Goal: Information Seeking & Learning: Learn about a topic

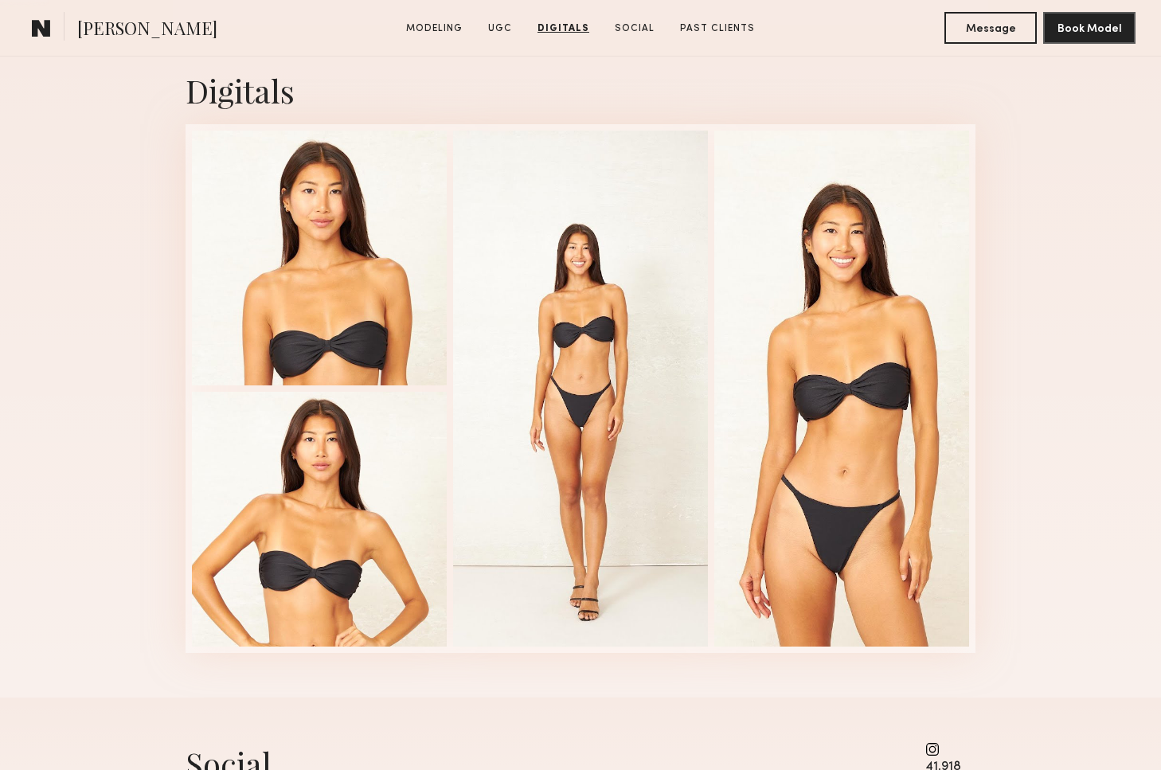
scroll to position [3913, 0]
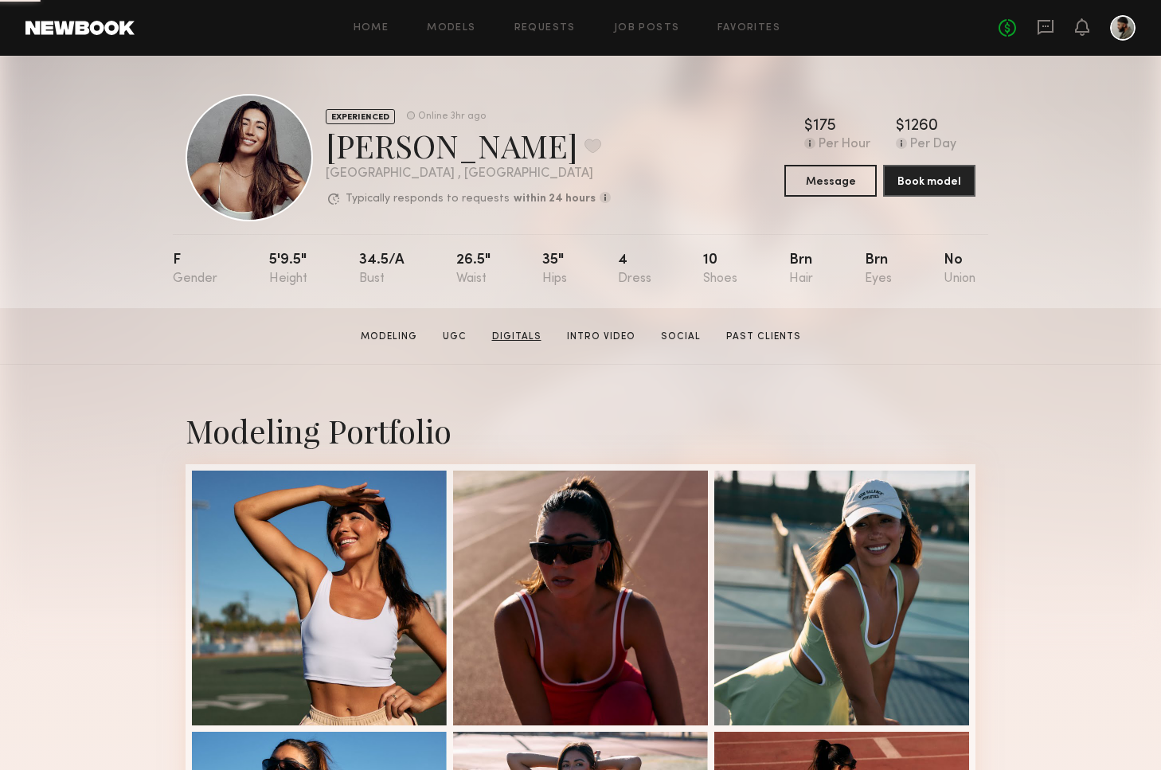
click at [521, 331] on link "Digitals" at bounding box center [517, 337] width 62 height 14
click at [515, 333] on link "Digitals" at bounding box center [517, 337] width 62 height 14
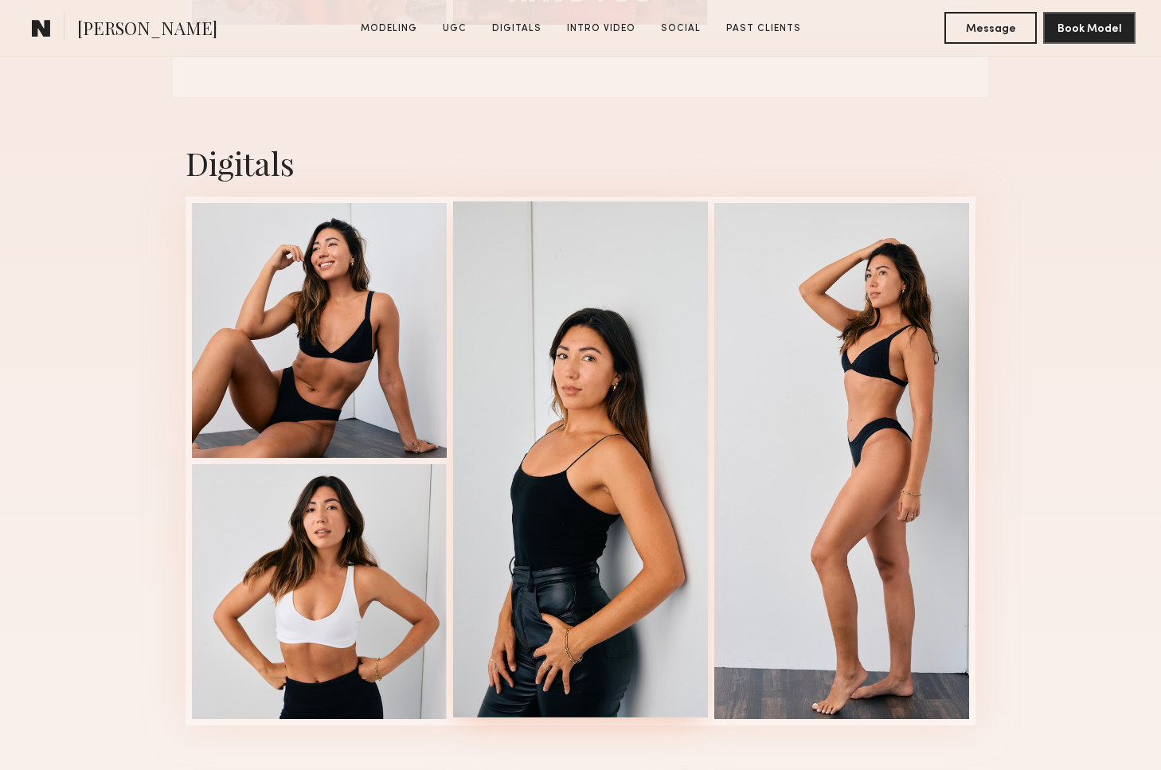
scroll to position [1967, 0]
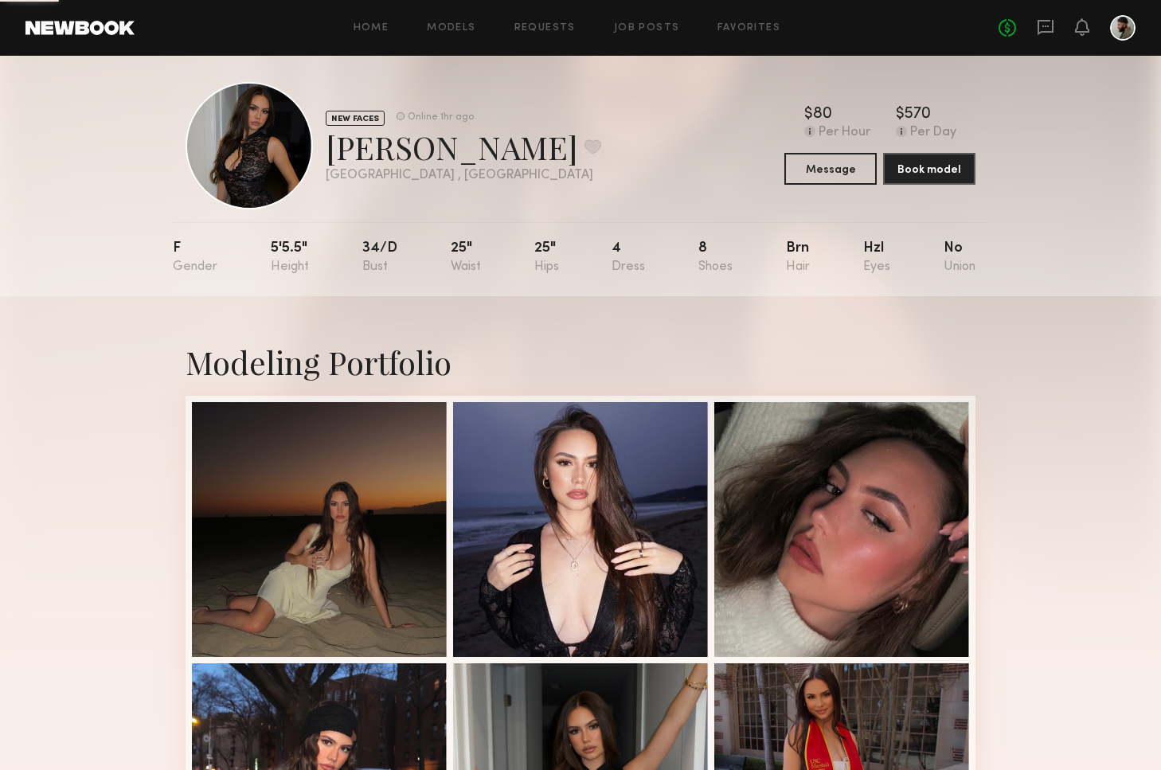
scroll to position [8, 0]
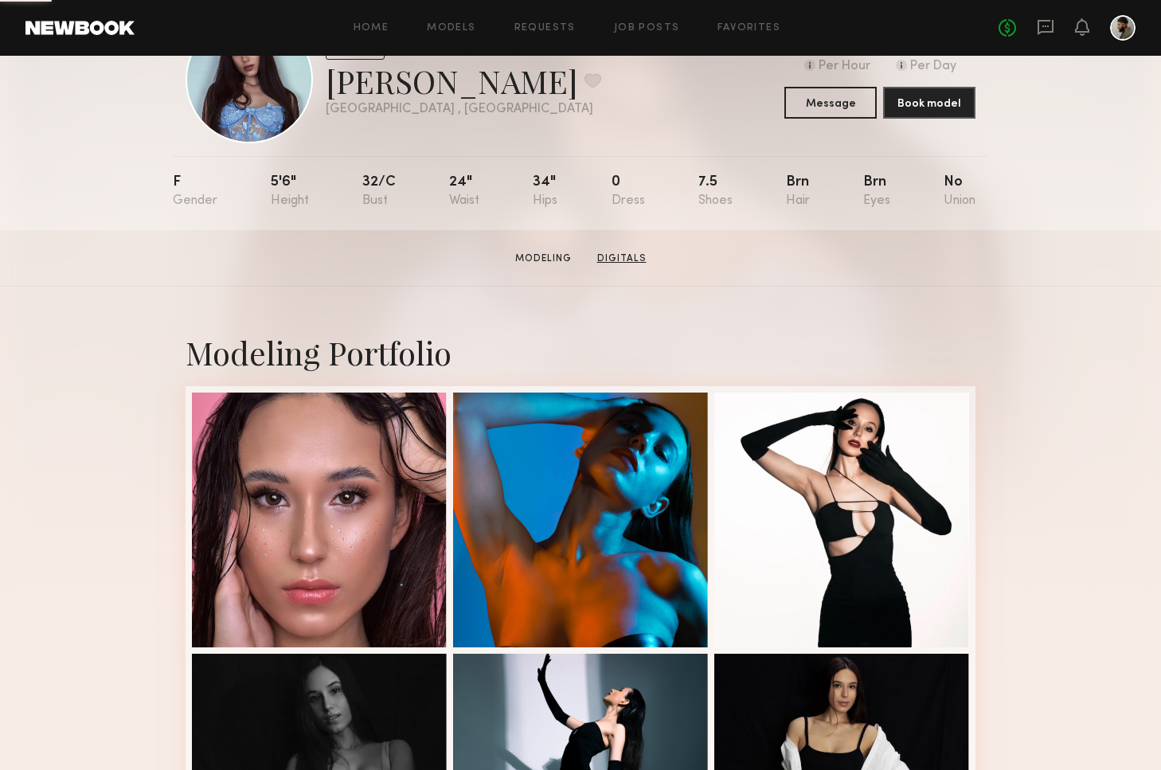
click at [636, 253] on link "Digitals" at bounding box center [622, 259] width 62 height 14
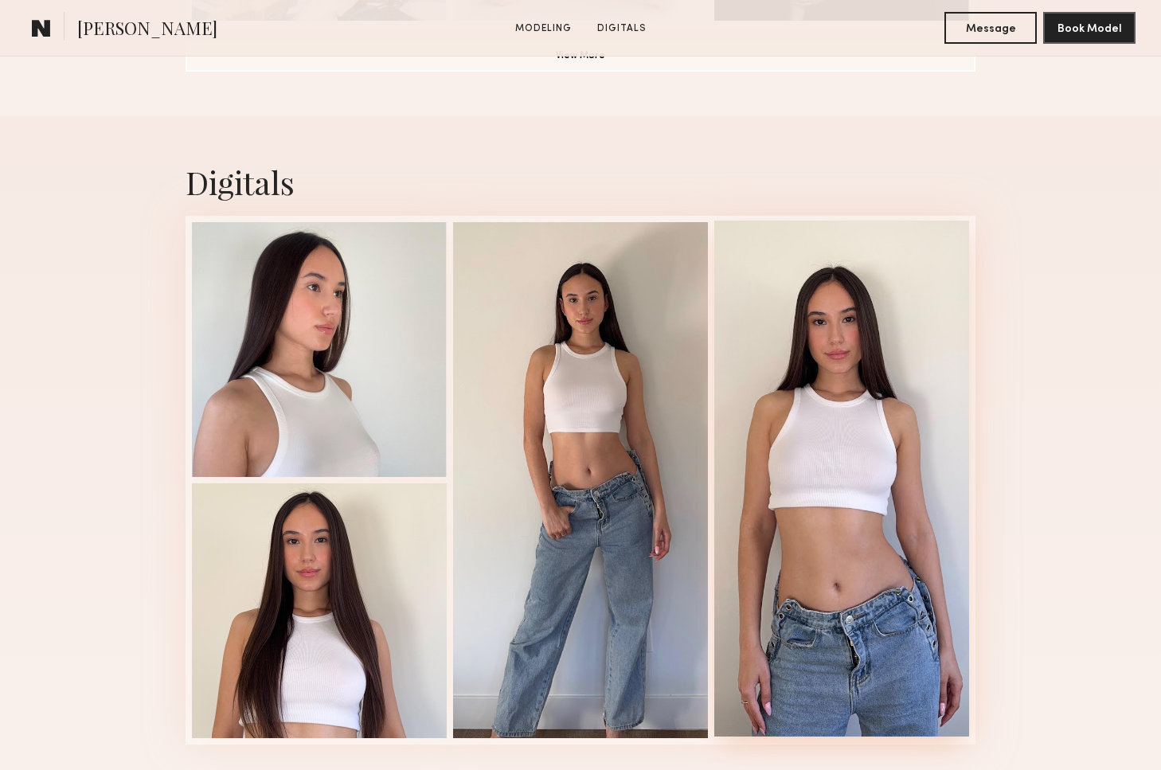
scroll to position [1509, 0]
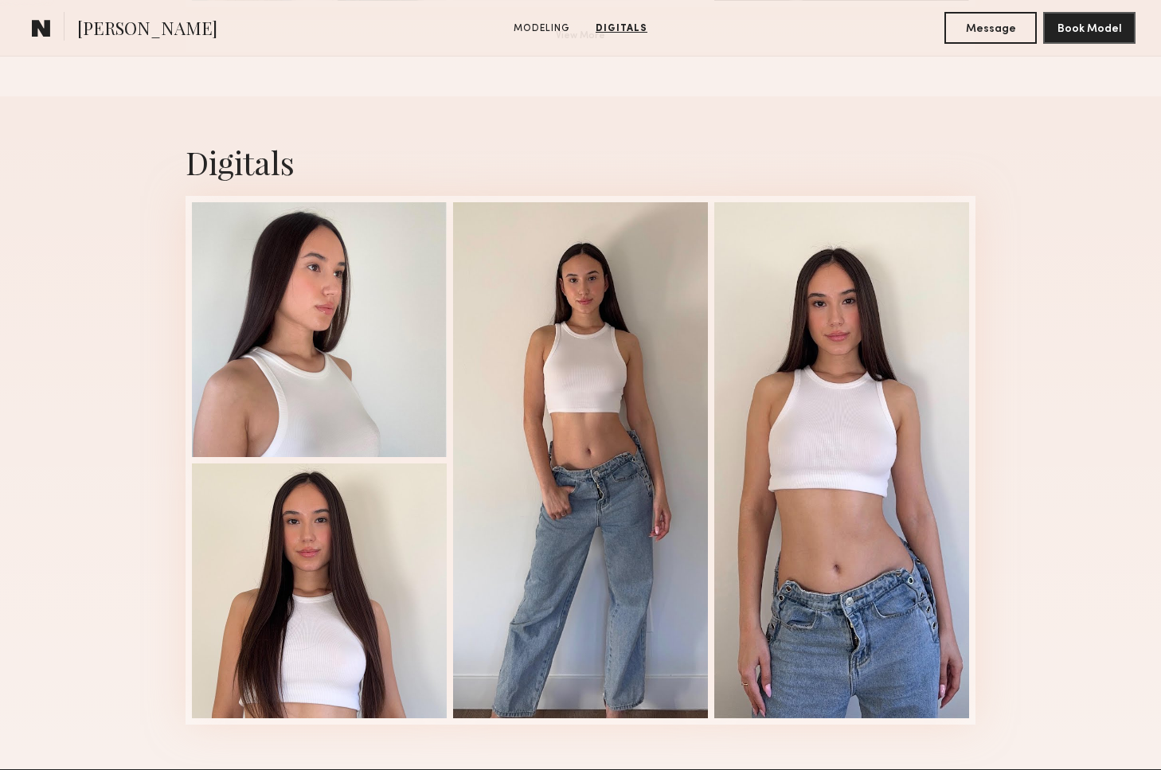
drag, startPoint x: 1043, startPoint y: 459, endPoint x: 1053, endPoint y: 464, distance: 11.4
click at [1044, 459] on div "Digitals 1 of 4" at bounding box center [580, 432] width 1161 height 673
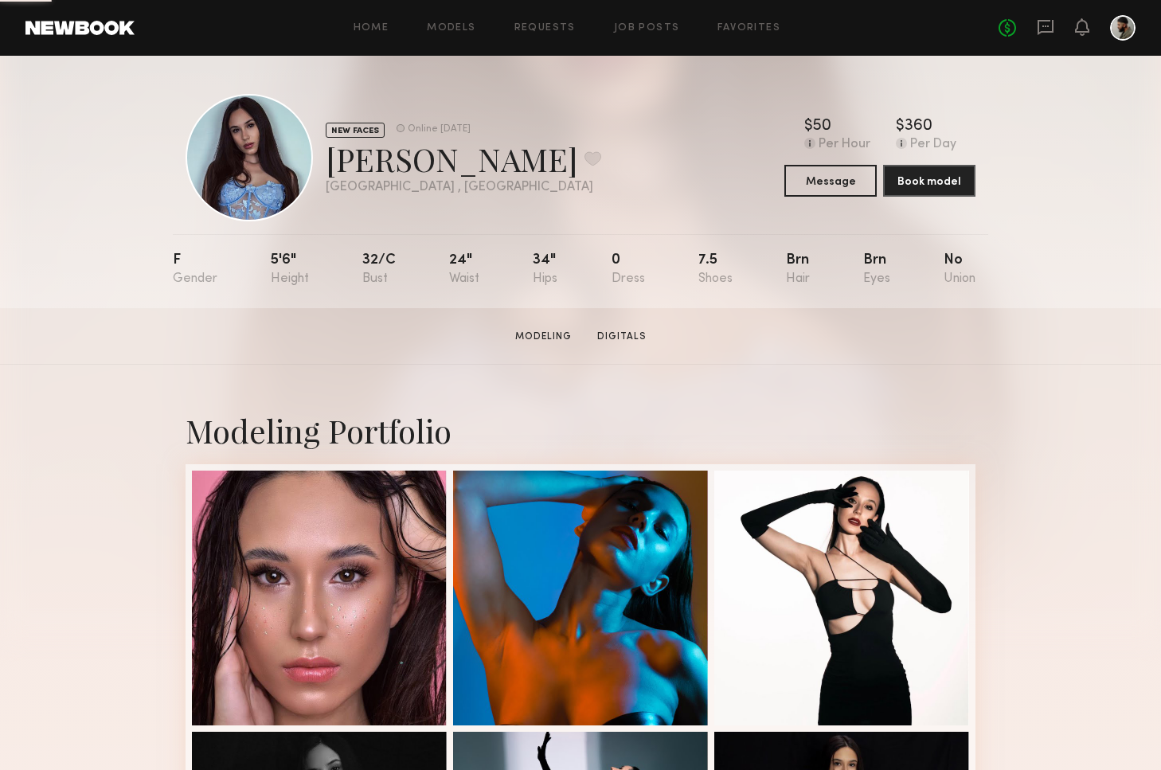
scroll to position [7, 0]
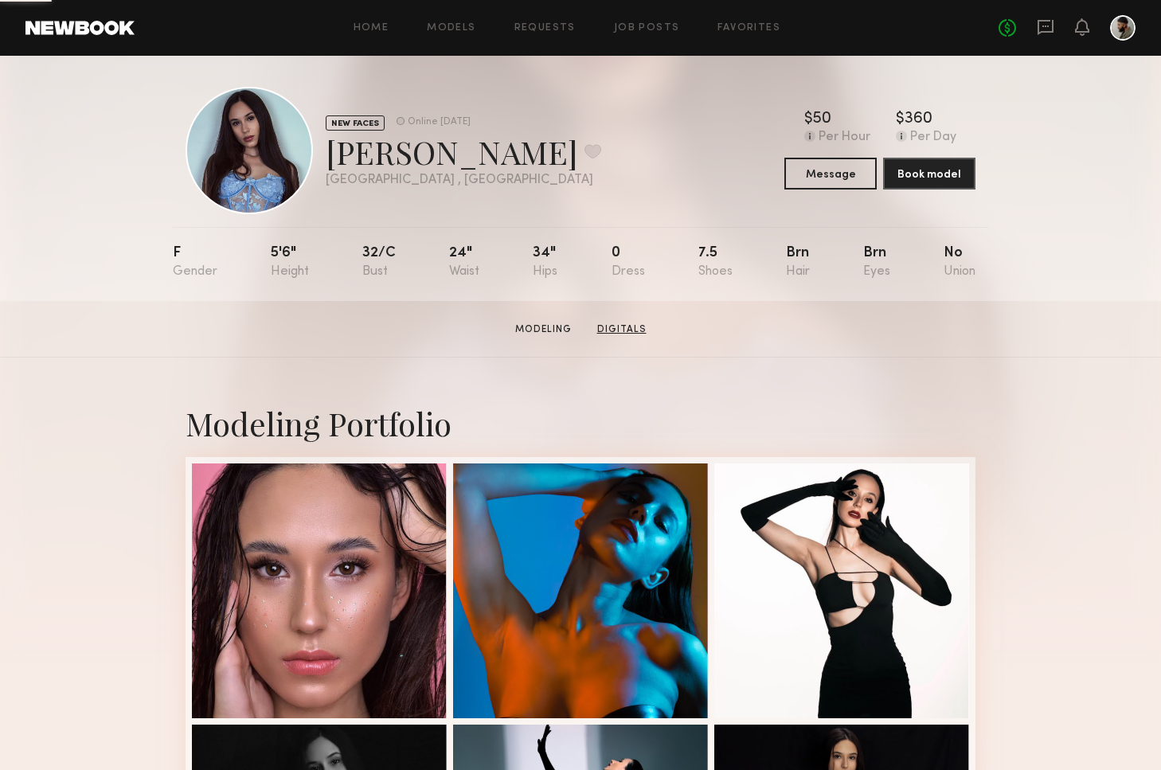
click at [598, 335] on link "Digitals" at bounding box center [622, 330] width 62 height 14
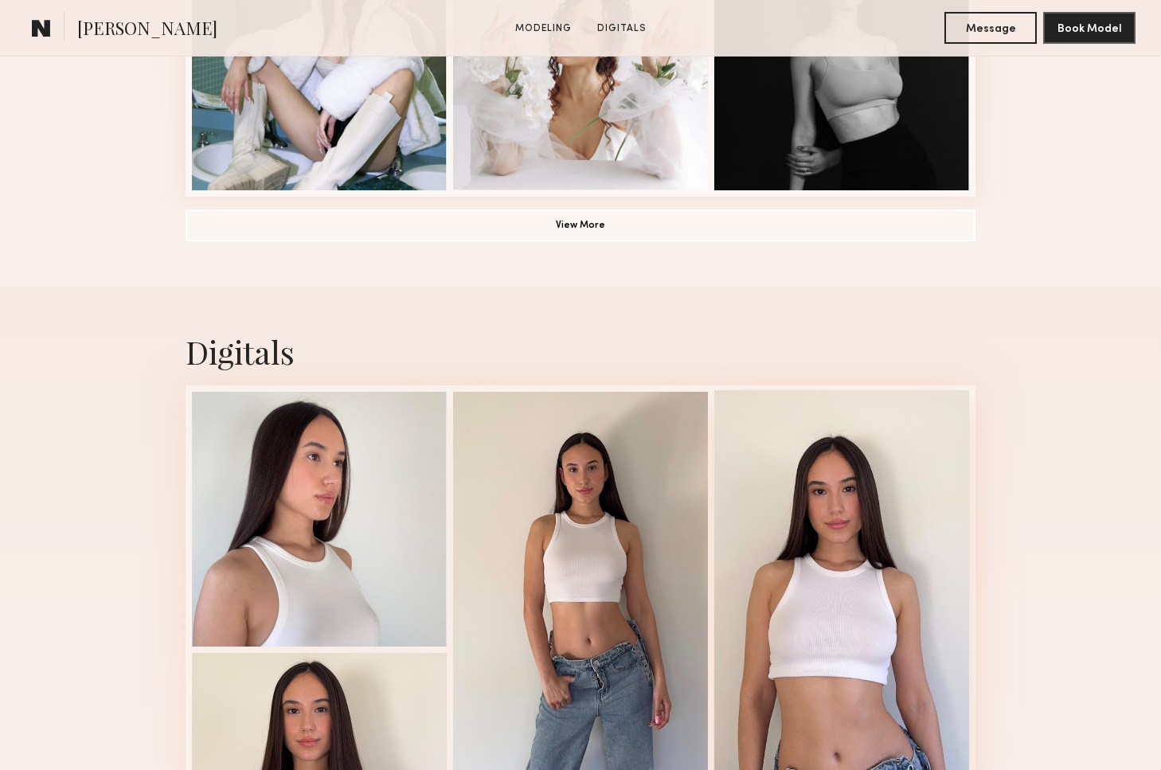
scroll to position [1509, 0]
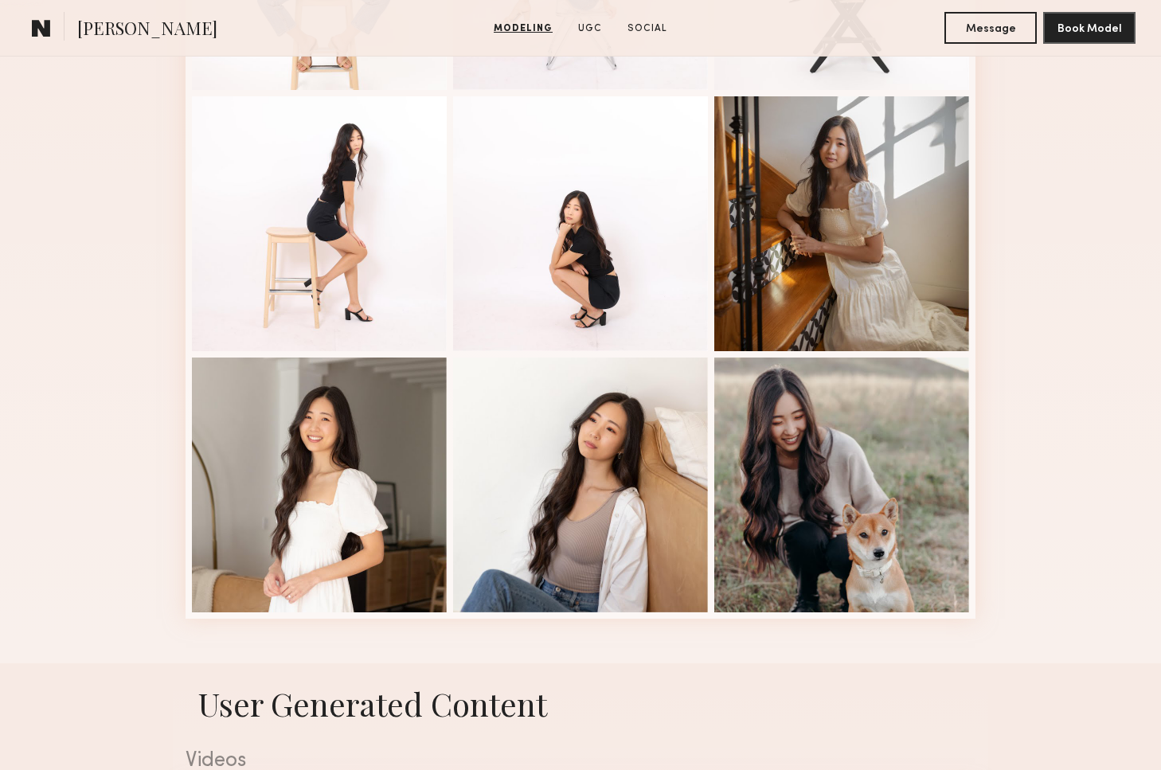
scroll to position [632, 0]
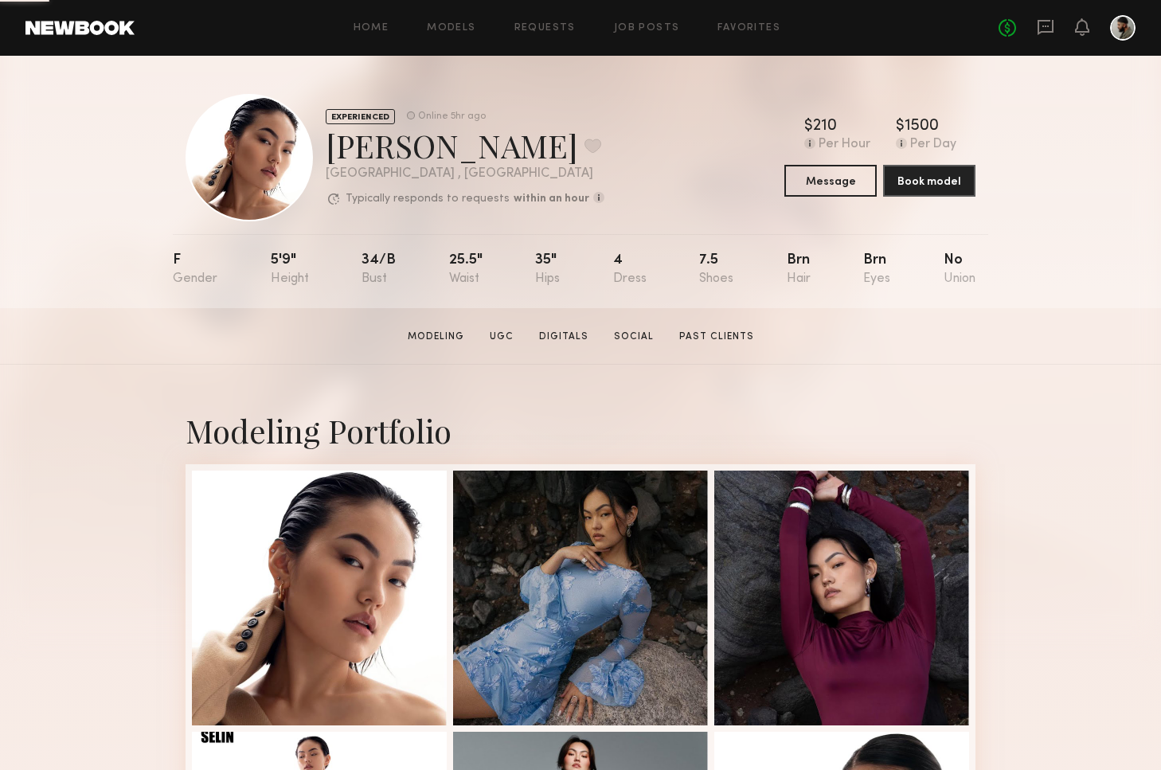
click at [571, 340] on link "Digitals" at bounding box center [564, 337] width 62 height 14
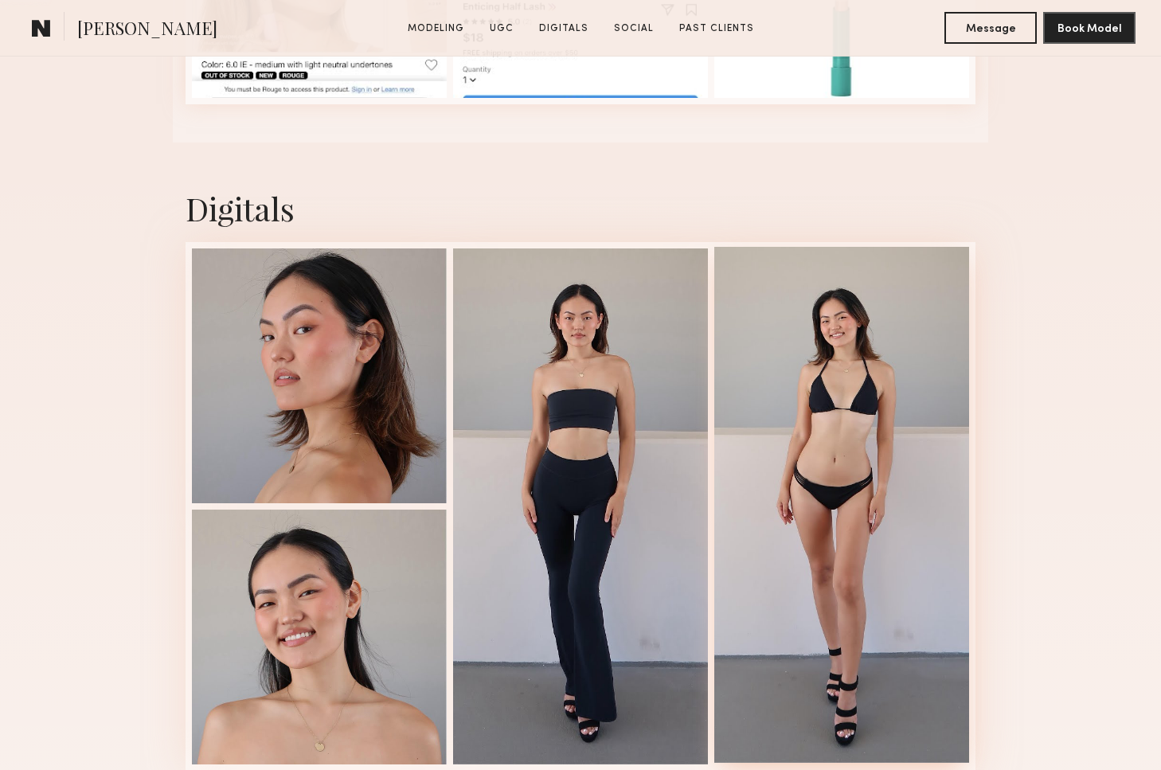
scroll to position [2813, 0]
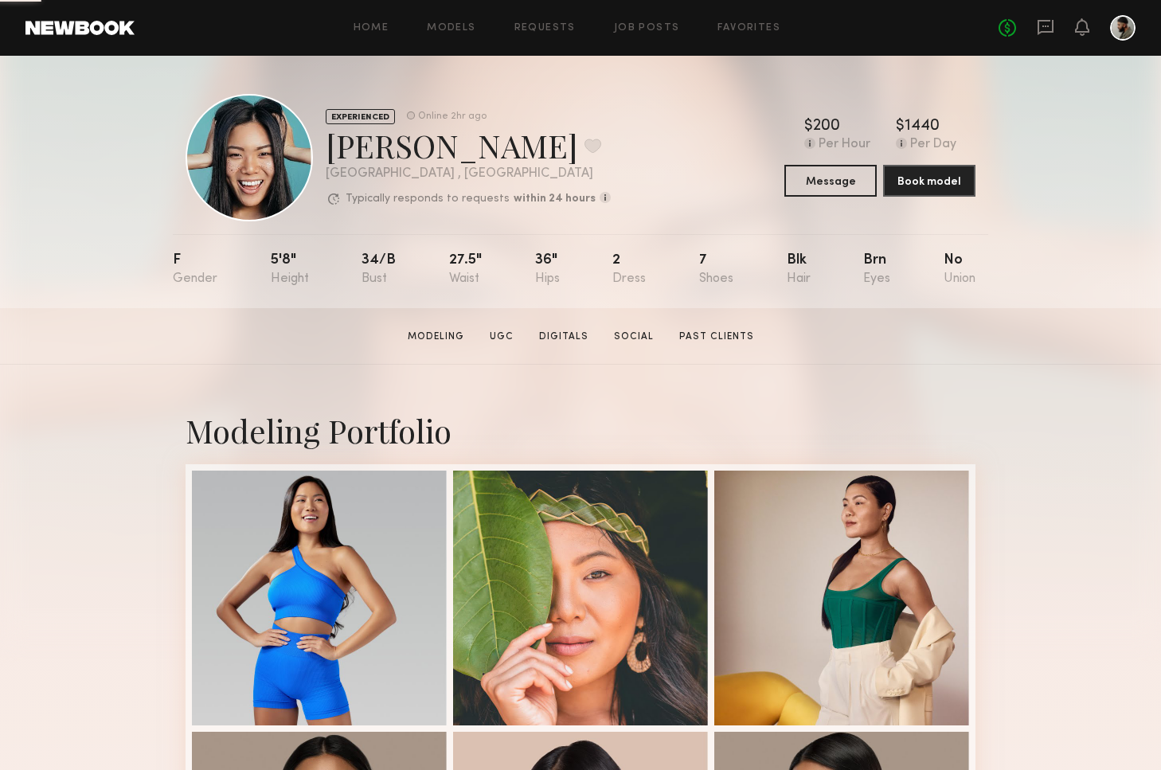
click at [562, 328] on section "Modeling UGC Digitals Social Past Clients" at bounding box center [580, 336] width 359 height 16
click at [558, 337] on link "Digitals" at bounding box center [564, 337] width 62 height 14
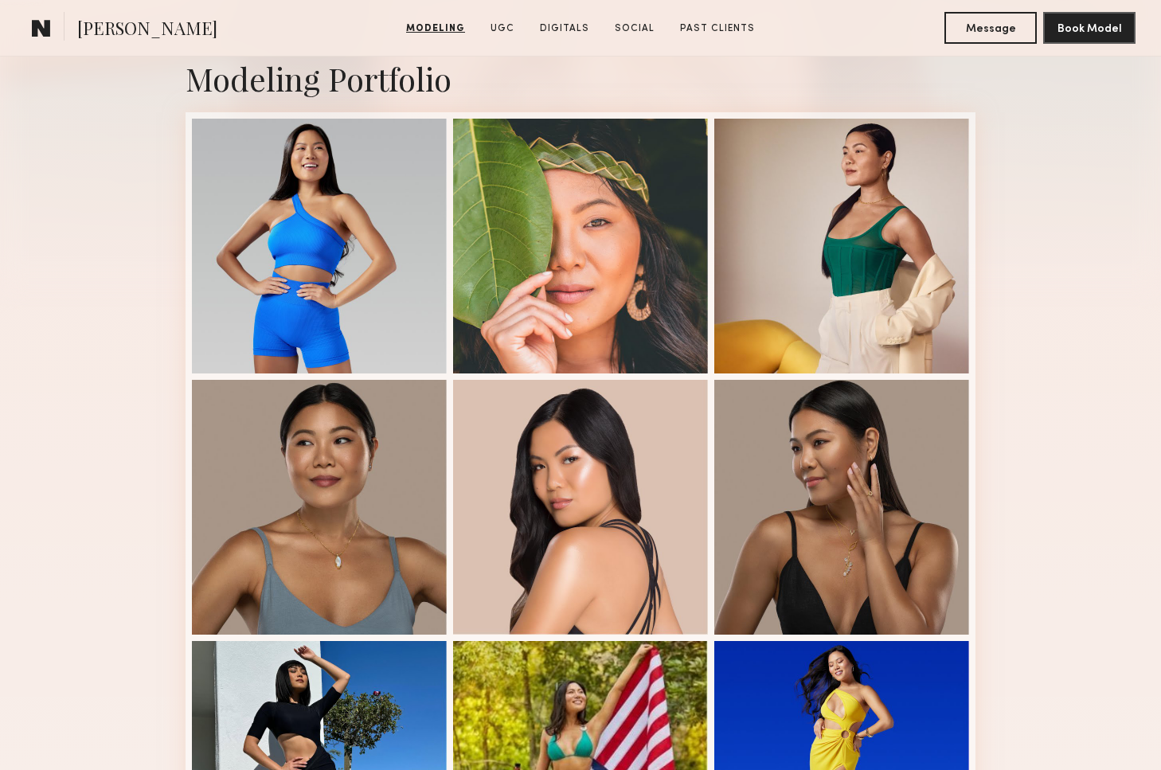
scroll to position [336, 0]
